Goal: Entertainment & Leisure: Consume media (video, audio)

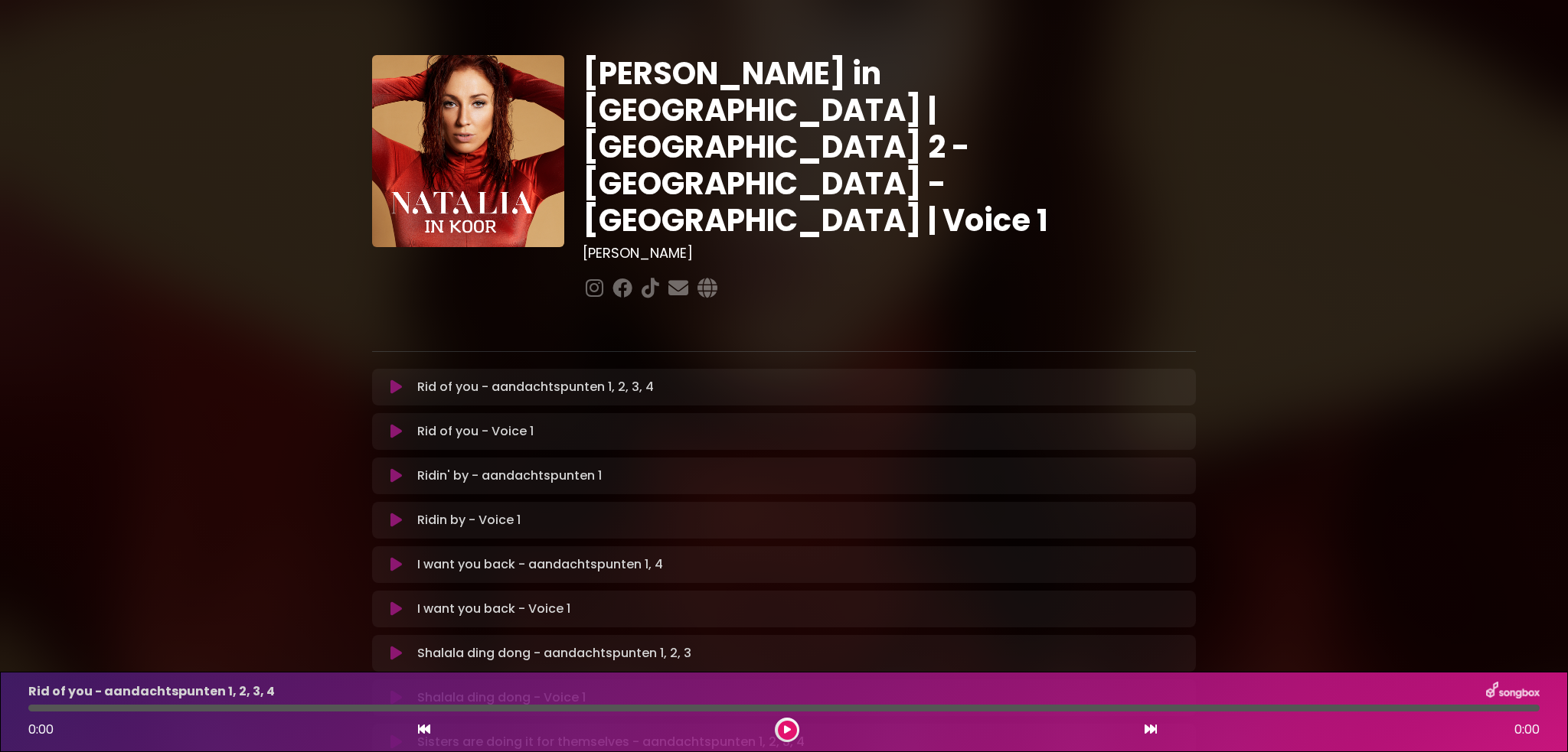
click at [399, 379] on icon at bounding box center [396, 387] width 12 height 16
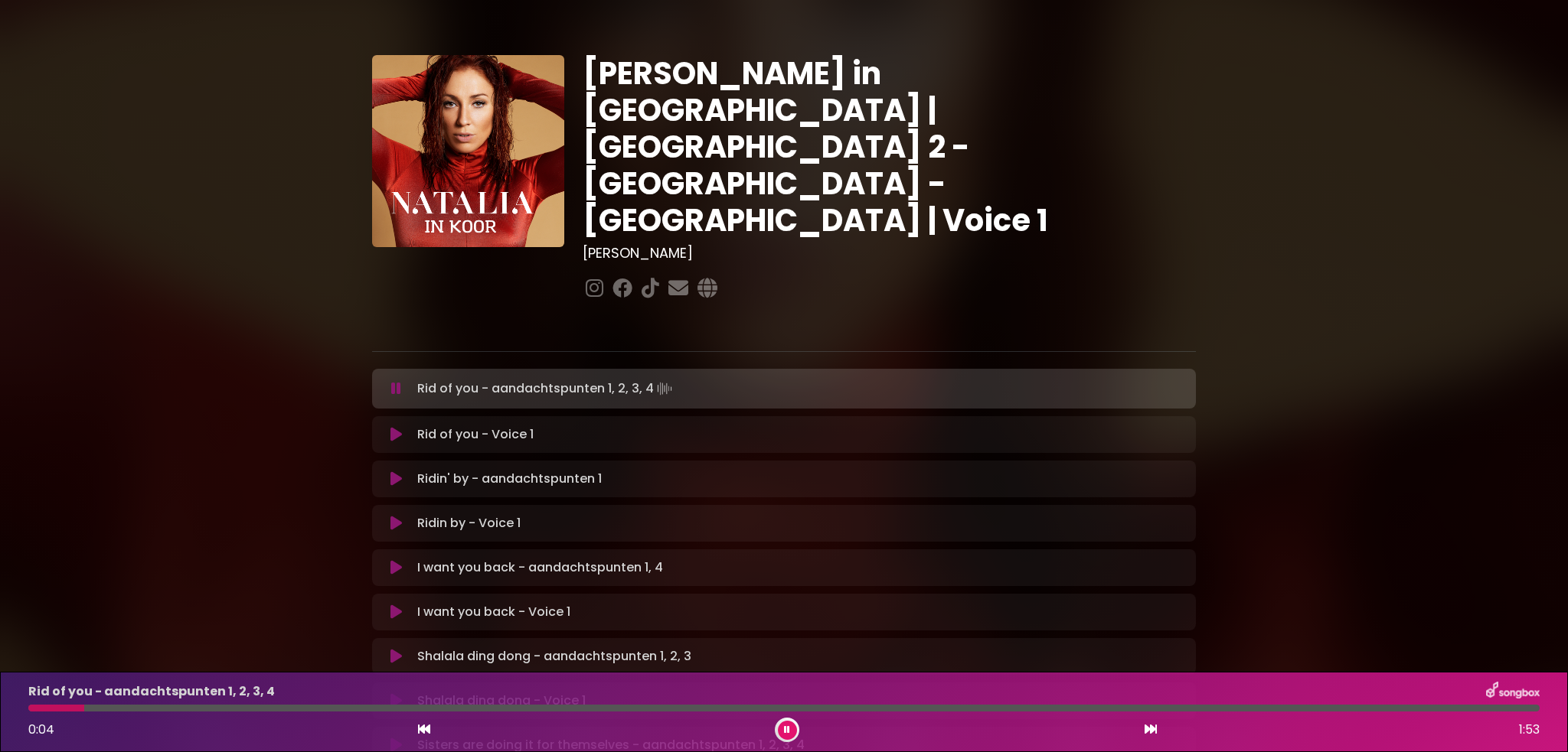
click at [214, 697] on div at bounding box center [784, 708] width 1511 height 7
click at [379, 697] on div at bounding box center [784, 708] width 1511 height 7
click at [534, 697] on div "Rid of you - aandachtspunten 1, 2, 3, 4 0:26 1:53" at bounding box center [784, 712] width 1530 height 60
click at [615, 697] on div at bounding box center [784, 708] width 1511 height 7
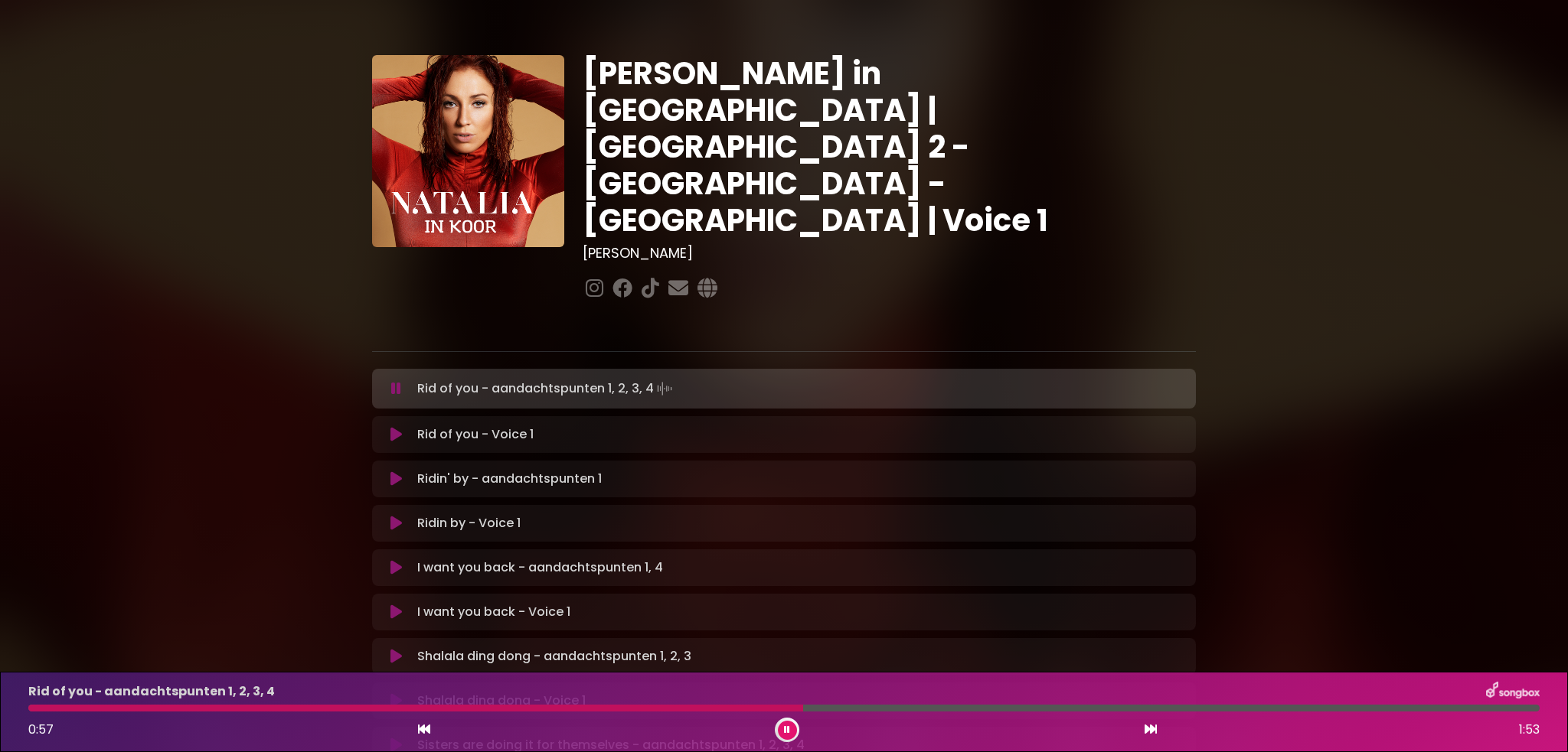
click at [803, 697] on div at bounding box center [784, 708] width 1511 height 7
click at [1194, 697] on div at bounding box center [784, 708] width 1511 height 7
click at [393, 472] on icon at bounding box center [396, 479] width 12 height 16
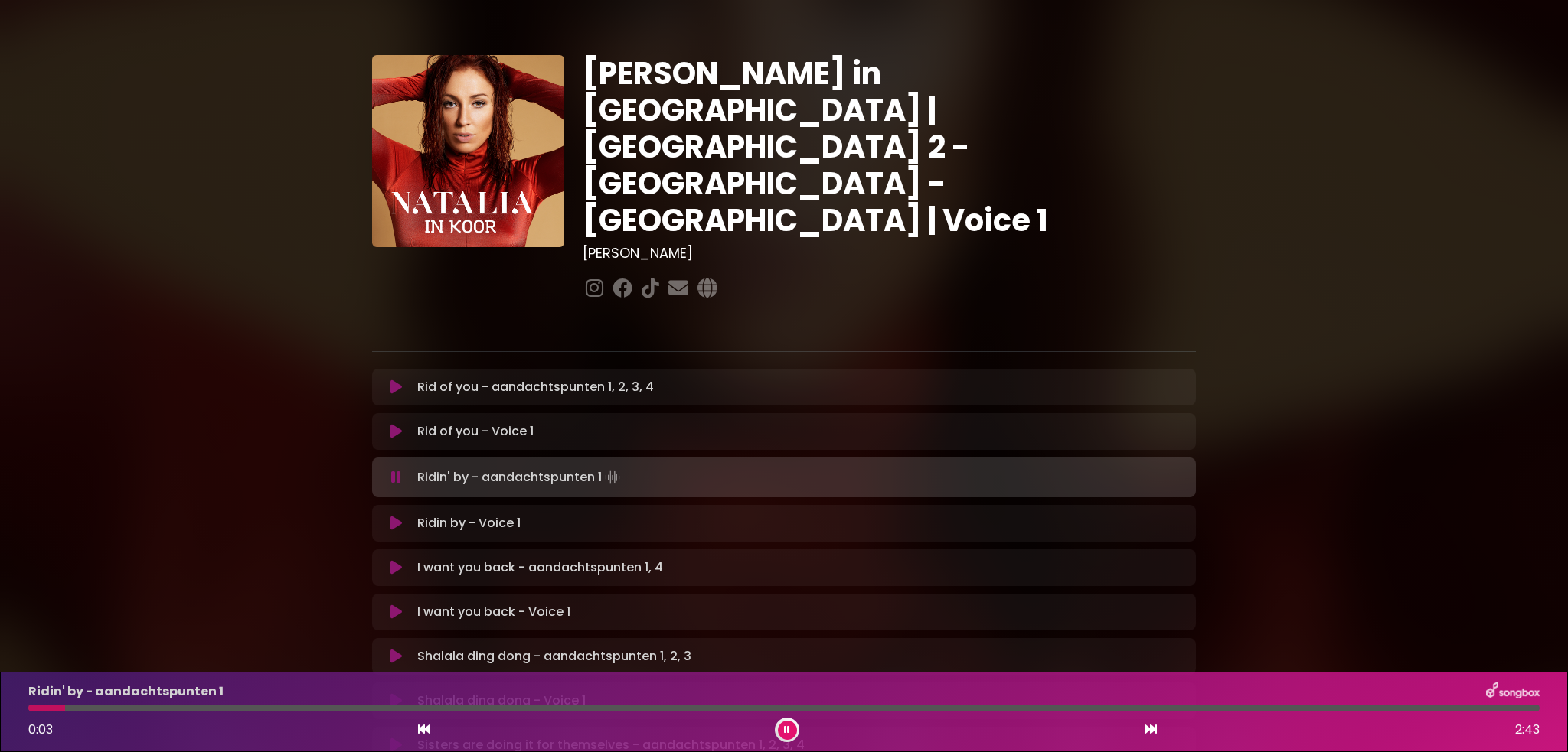
click at [248, 697] on div at bounding box center [784, 708] width 1511 height 7
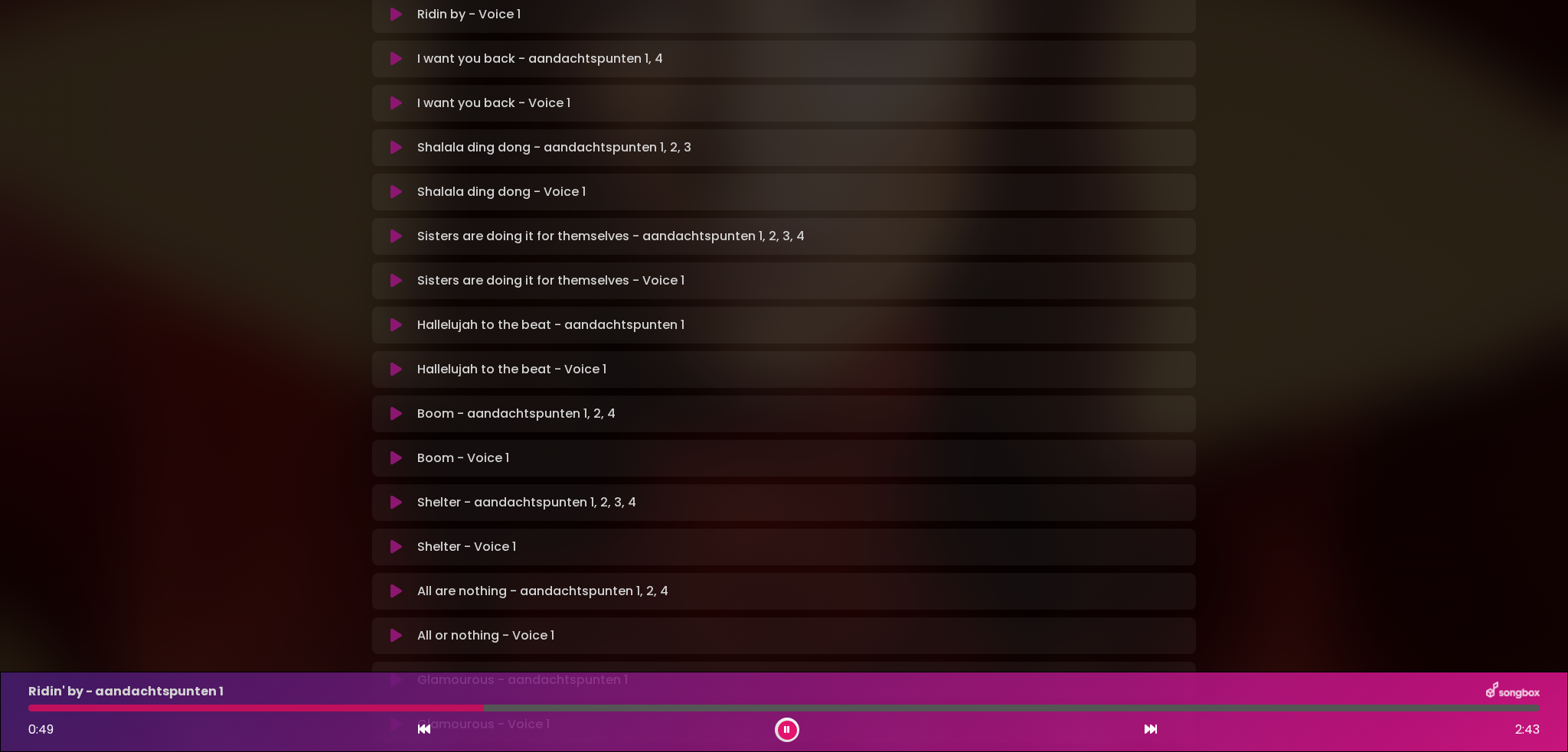
scroll to position [536, 0]
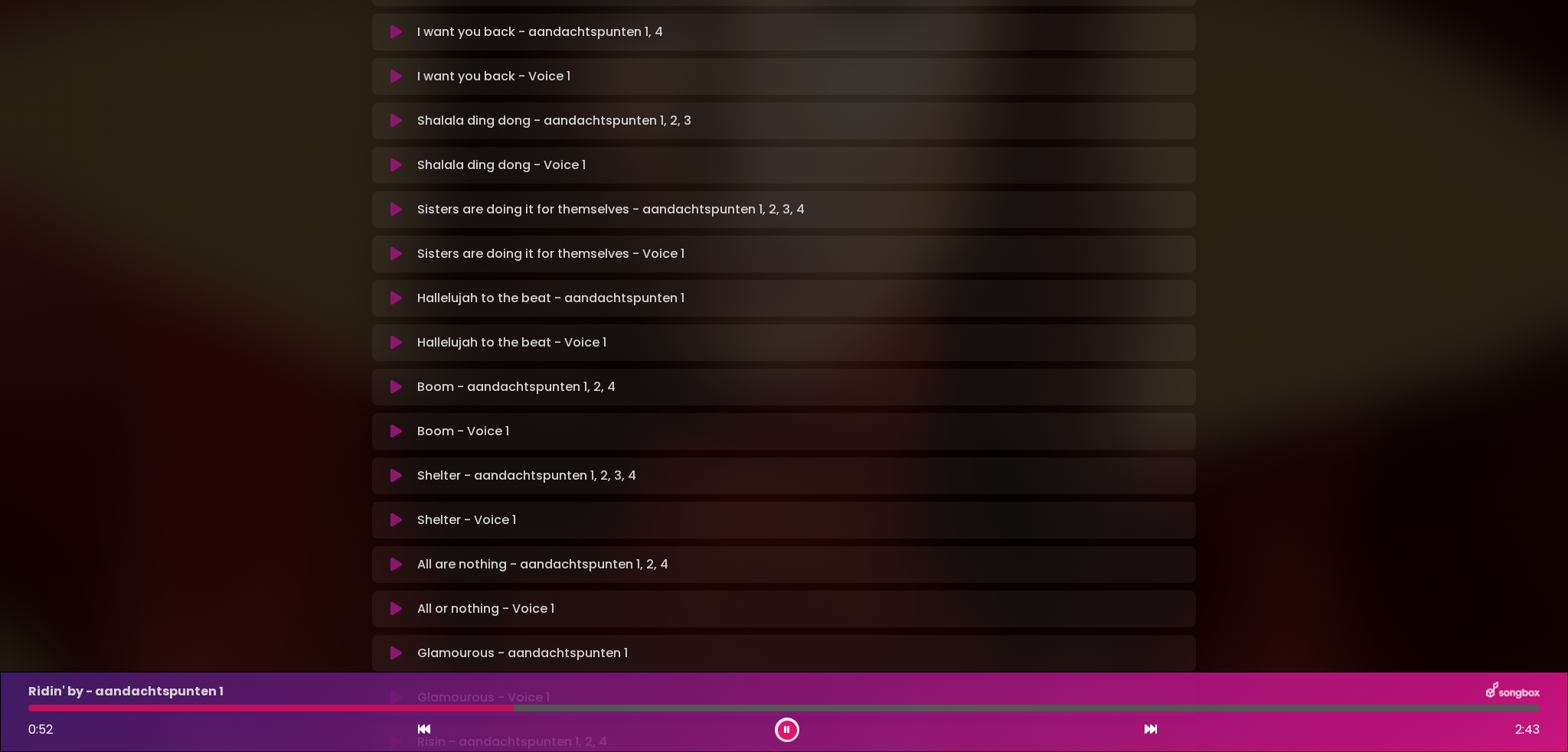
click at [391, 557] on icon at bounding box center [396, 565] width 12 height 16
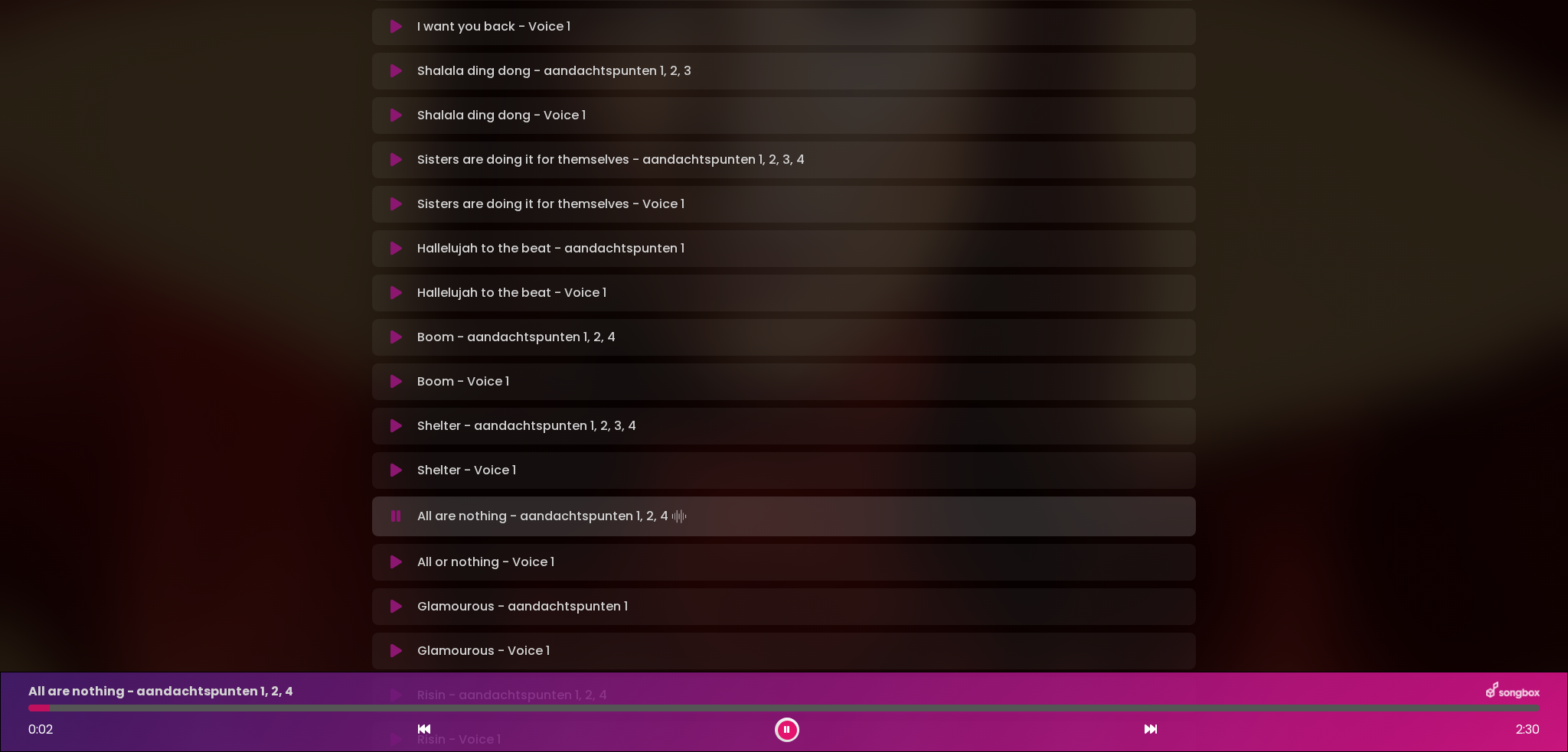
scroll to position [609, 0]
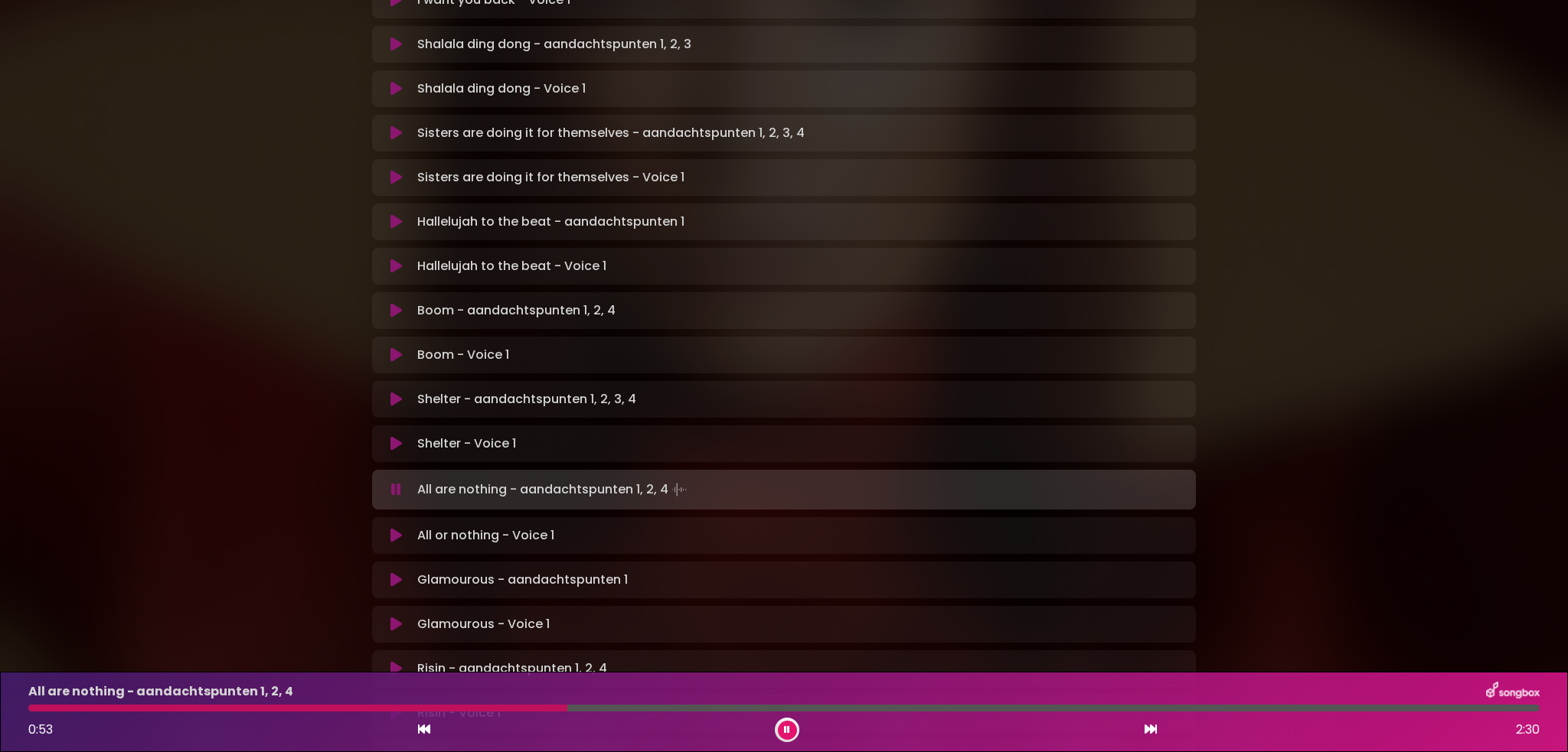
click at [400, 572] on icon at bounding box center [396, 580] width 12 height 16
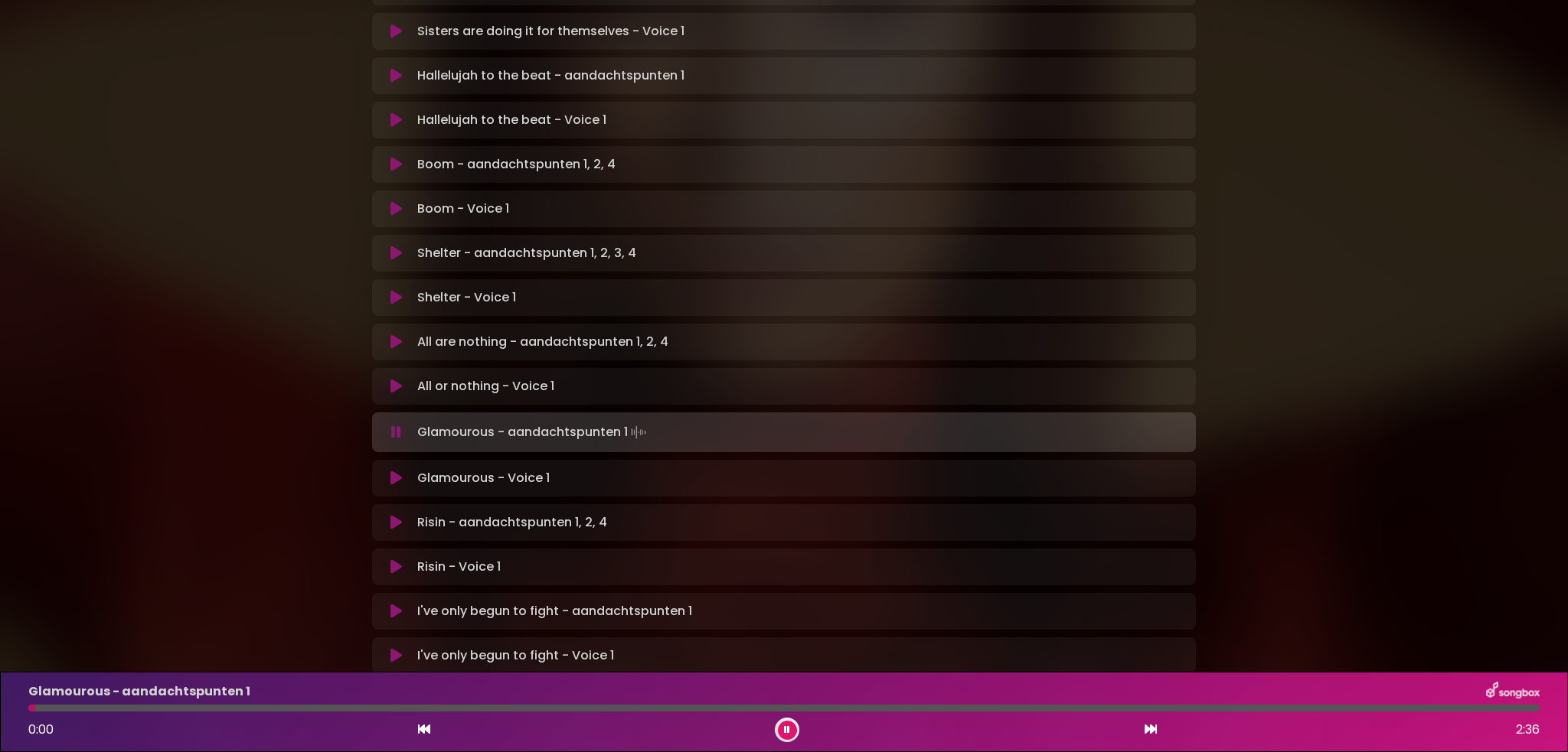
scroll to position [763, 0]
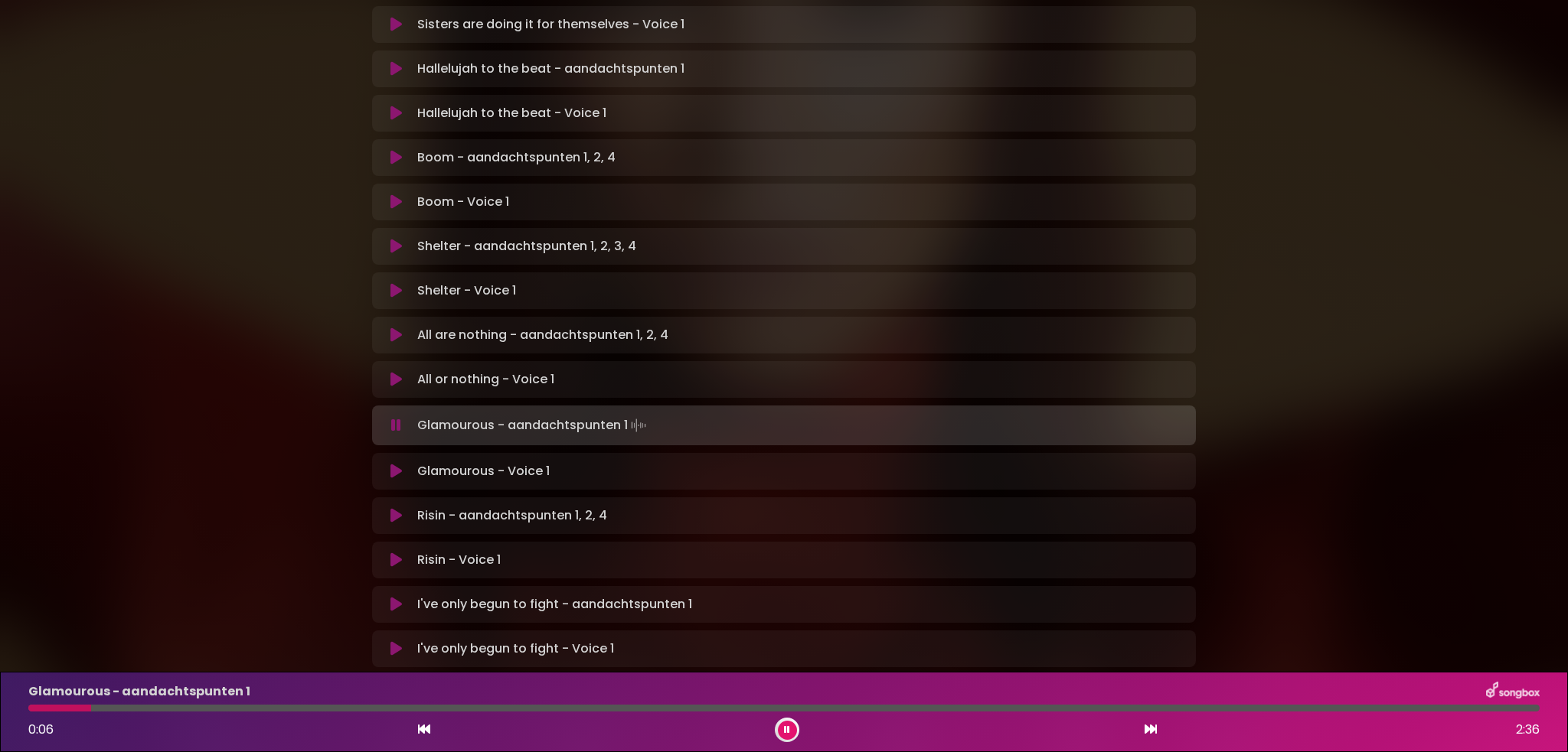
click at [263, 697] on div at bounding box center [784, 708] width 1511 height 7
drag, startPoint x: 599, startPoint y: 707, endPoint x: 623, endPoint y: 700, distance: 25.0
click at [599, 697] on div at bounding box center [784, 708] width 1511 height 7
click at [1005, 697] on div at bounding box center [784, 708] width 1511 height 7
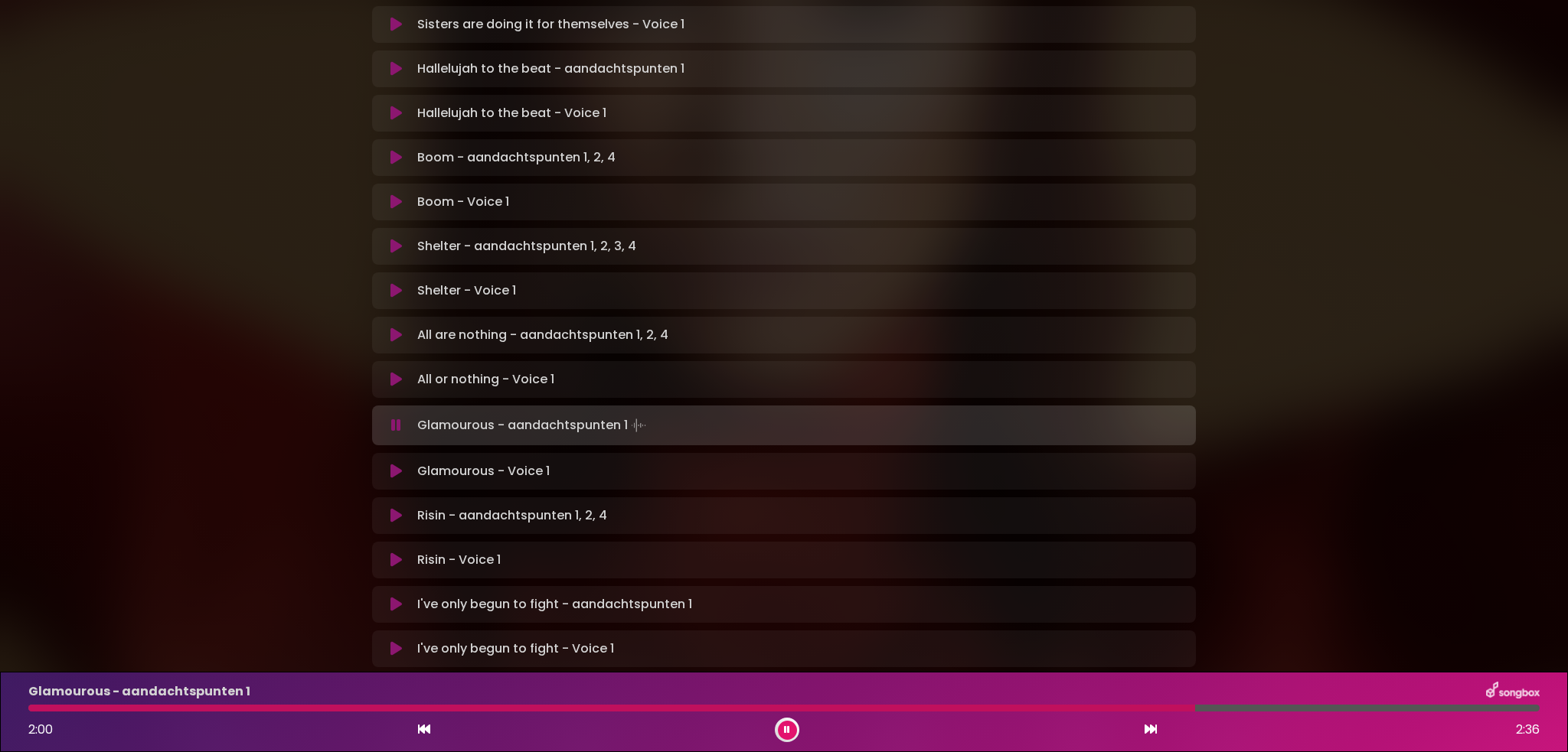
click at [787, 697] on icon at bounding box center [787, 730] width 6 height 9
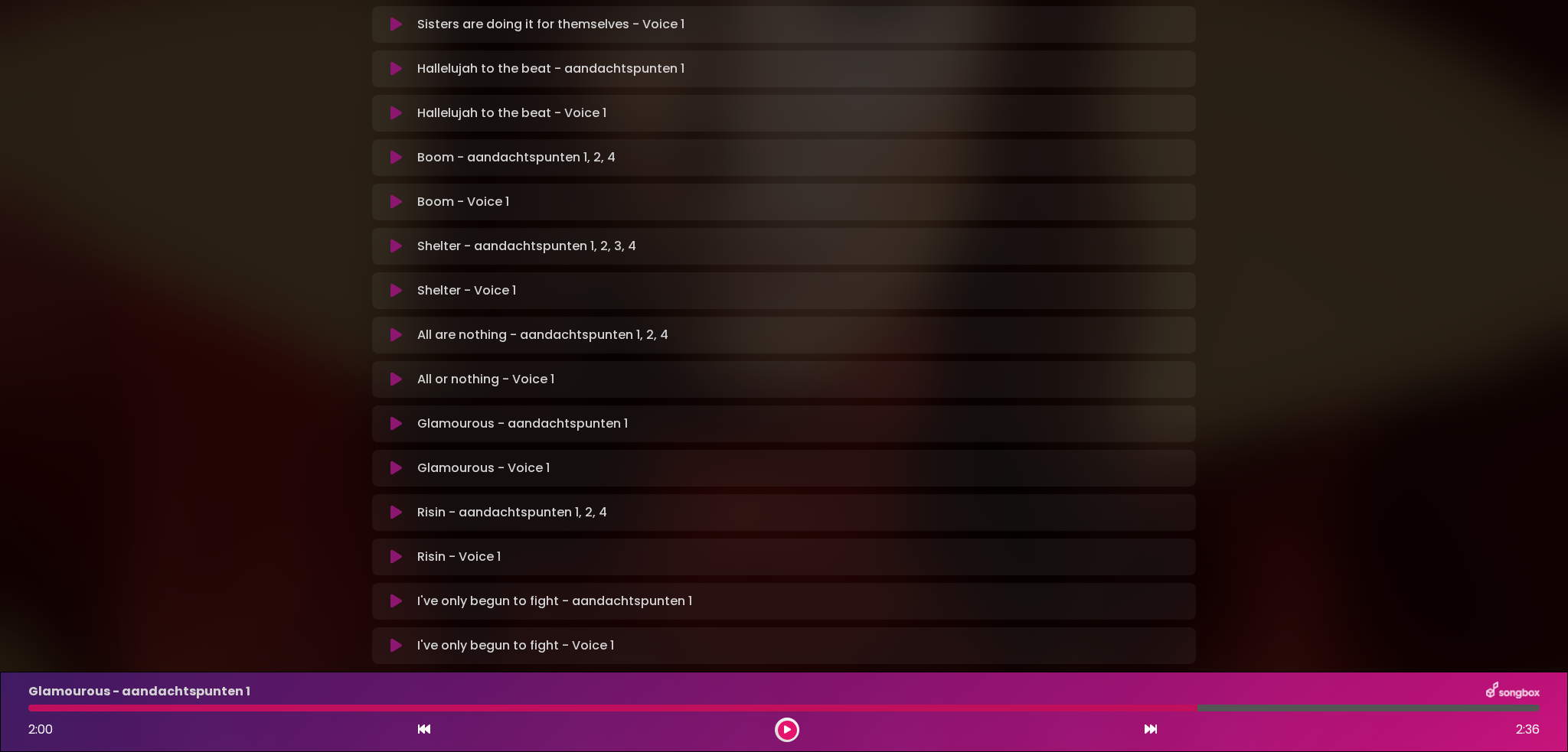
click at [782, 697] on button at bounding box center [787, 730] width 19 height 19
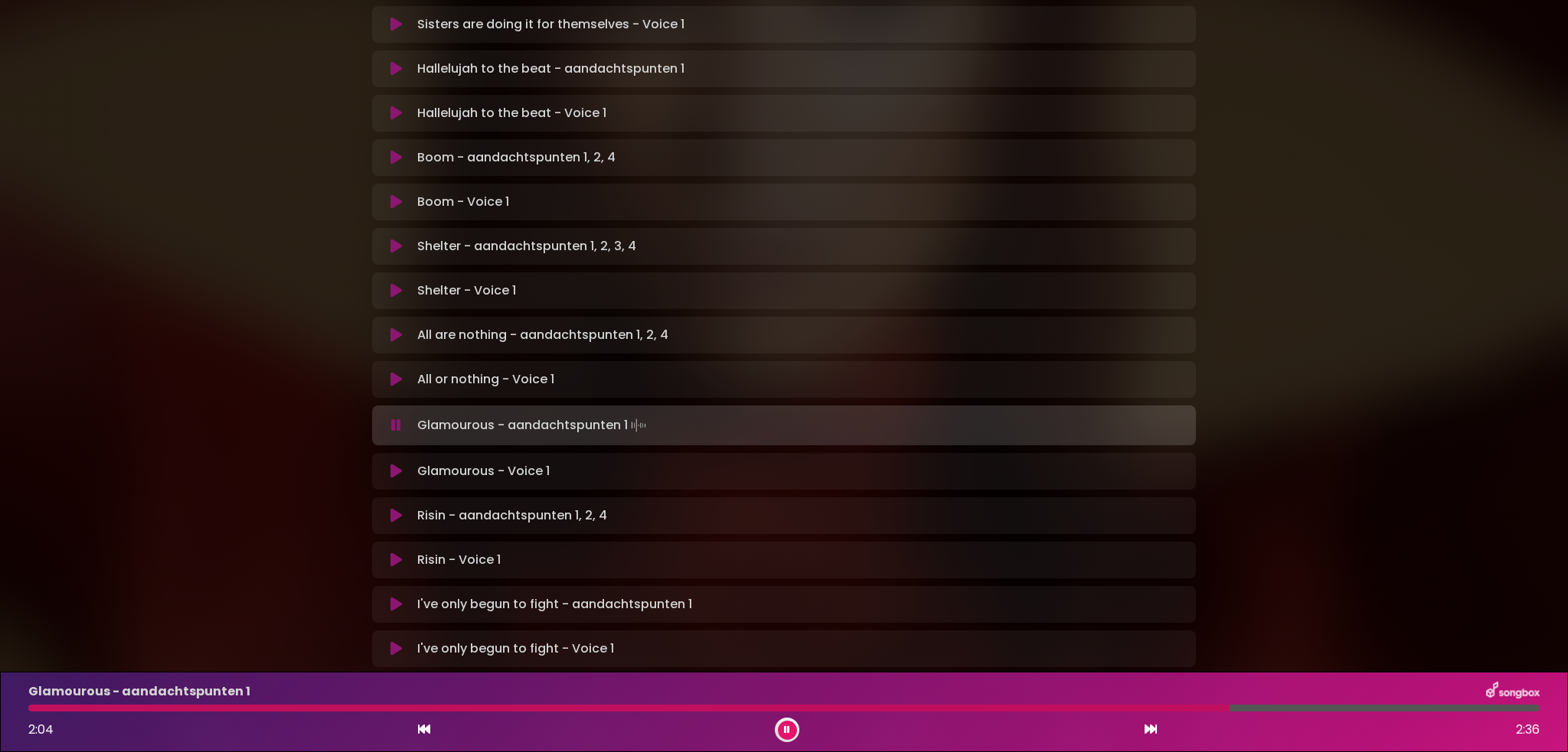
click at [398, 597] on icon at bounding box center [396, 604] width 12 height 16
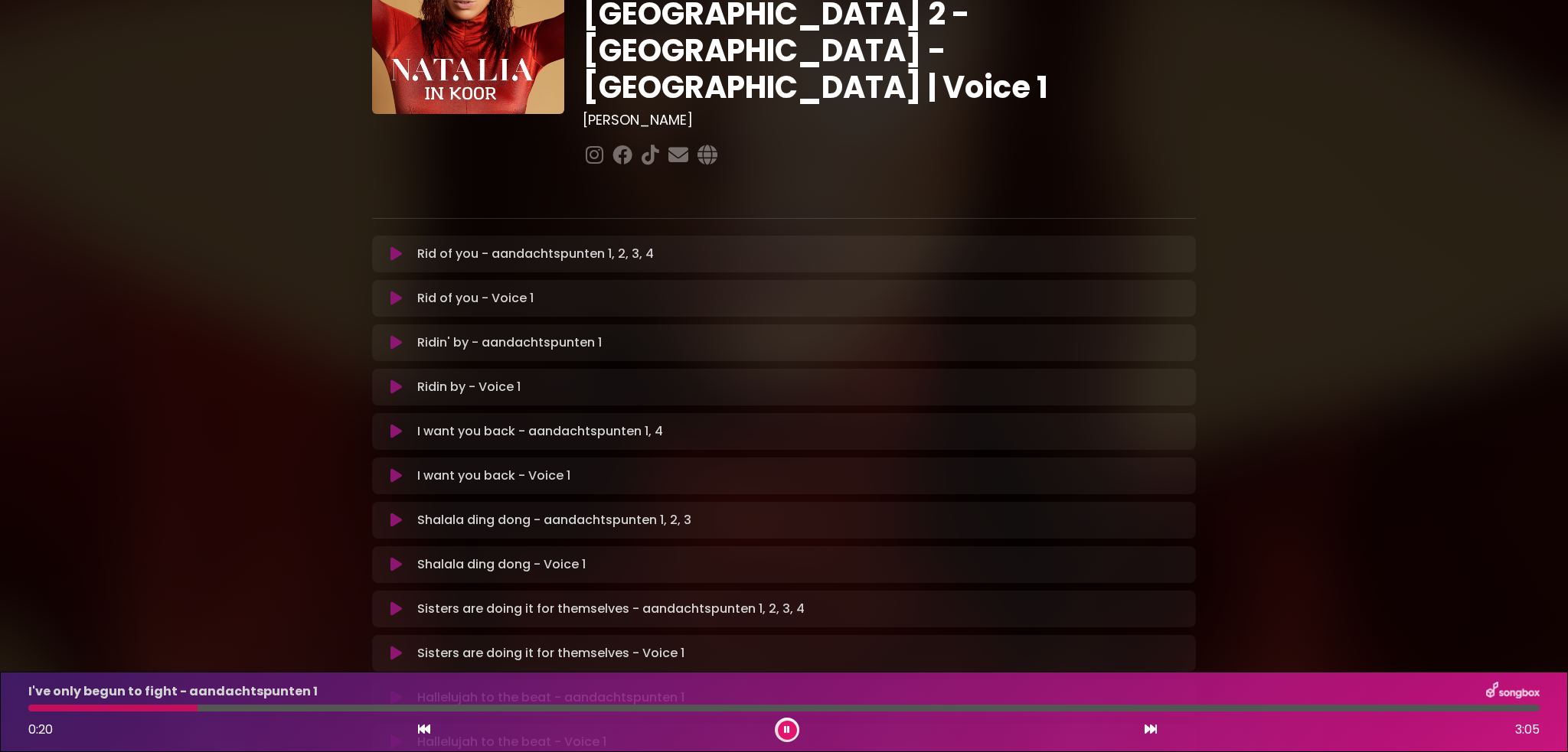
scroll to position [0, 0]
